Goal: Task Accomplishment & Management: Manage account settings

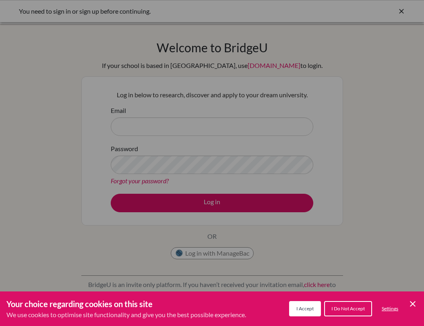
click at [374, 50] on div "Cookie Preferences" at bounding box center [212, 163] width 424 height 326
click at [312, 311] on span "I Accept" at bounding box center [304, 309] width 17 height 6
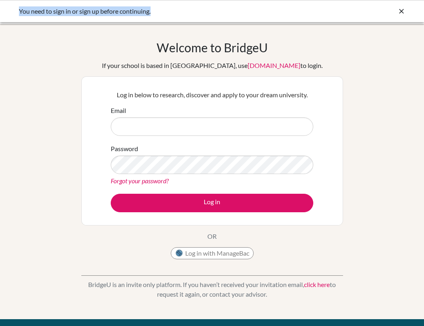
drag, startPoint x: 307, startPoint y: 10, endPoint x: 185, endPoint y: -2, distance: 122.6
click at [185, 0] on html "You need to sign in or sign up before continuing. Your browser is not supported…" at bounding box center [212, 163] width 424 height 326
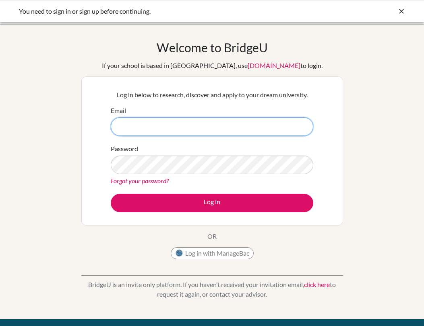
click at [174, 123] on input "Email" at bounding box center [212, 126] width 202 height 19
type input "[EMAIL_ADDRESS][DOMAIN_NAME]"
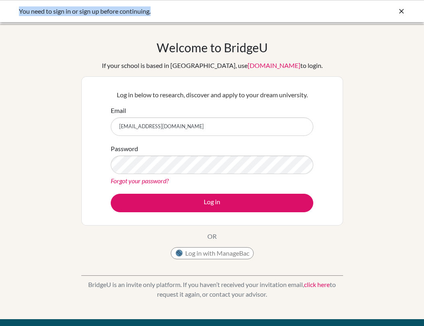
drag, startPoint x: 268, startPoint y: 11, endPoint x: 144, endPoint y: -6, distance: 124.7
click at [144, 0] on html "You need to sign in or sign up before continuing. Your browser is not supported…" at bounding box center [212, 163] width 424 height 326
click at [270, 1] on div "You need to sign in or sign up before continuing." at bounding box center [212, 11] width 424 height 22
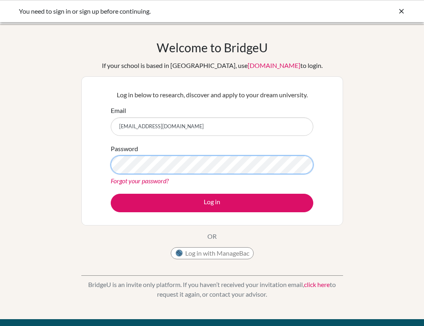
click at [111, 194] on button "Log in" at bounding box center [212, 203] width 202 height 19
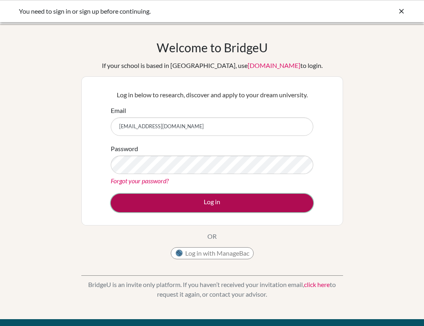
click at [219, 206] on button "Log in" at bounding box center [212, 203] width 202 height 19
click at [234, 198] on button "Log in" at bounding box center [212, 203] width 202 height 19
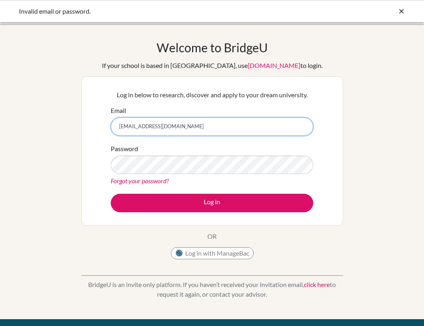
drag, startPoint x: 209, startPoint y: 126, endPoint x: 111, endPoint y: 126, distance: 97.8
click at [111, 126] on input "[EMAIL_ADDRESS][DOMAIN_NAME]" at bounding box center [212, 126] width 202 height 19
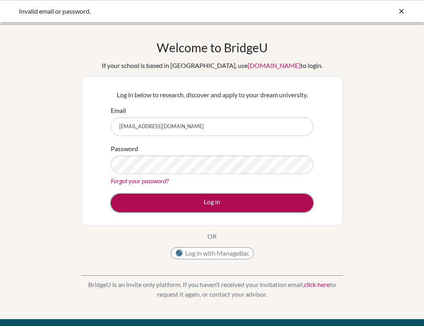
click at [183, 202] on button "Log in" at bounding box center [212, 203] width 202 height 19
click at [155, 200] on button "Log in" at bounding box center [212, 203] width 202 height 19
